Goal: Navigation & Orientation: Find specific page/section

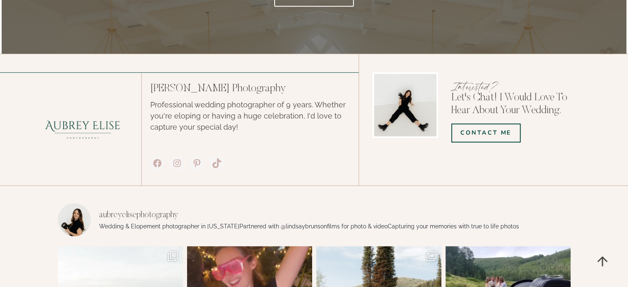
scroll to position [3634, 0]
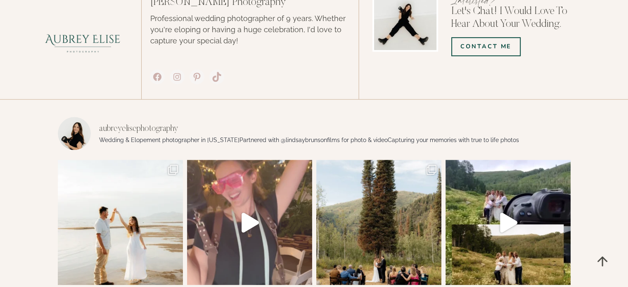
click at [250, 213] on icon "Play" at bounding box center [249, 223] width 17 height 20
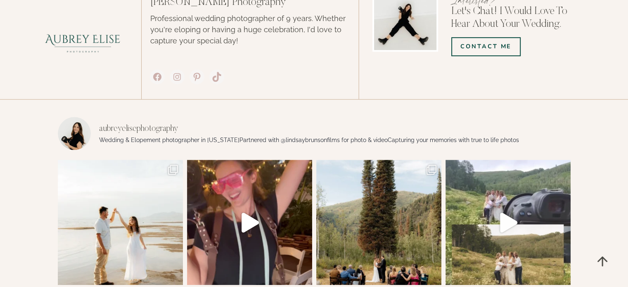
click at [509, 213] on icon "Play" at bounding box center [508, 223] width 17 height 20
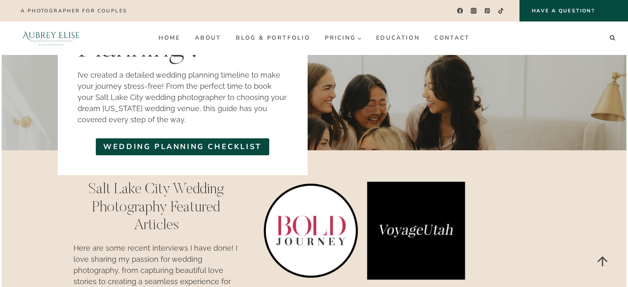
scroll to position [2685, 0]
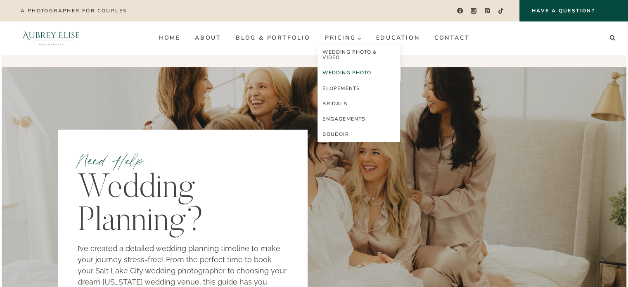
click at [338, 74] on link "Wedding Photo" at bounding box center [358, 72] width 83 height 15
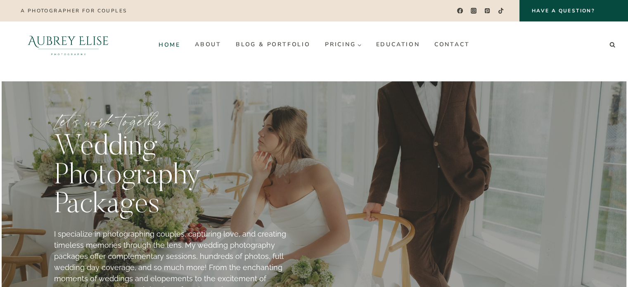
click at [172, 43] on link "Home" at bounding box center [169, 44] width 36 height 13
